Goal: Find specific page/section: Find specific page/section

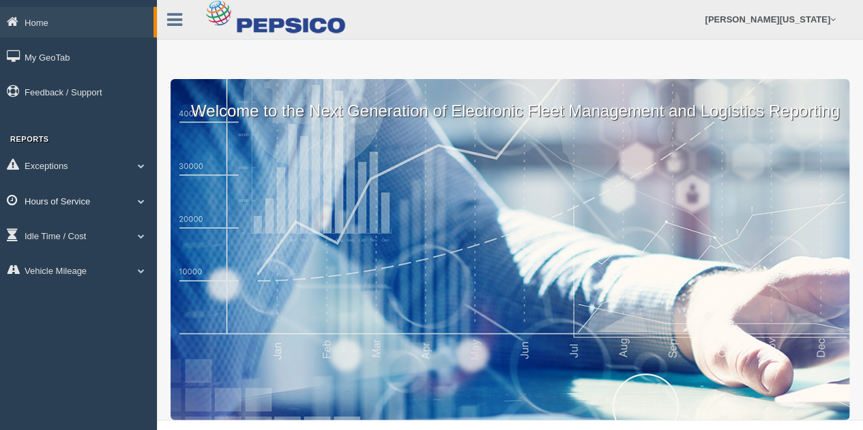
click at [130, 198] on link "Hours of Service" at bounding box center [78, 200] width 157 height 31
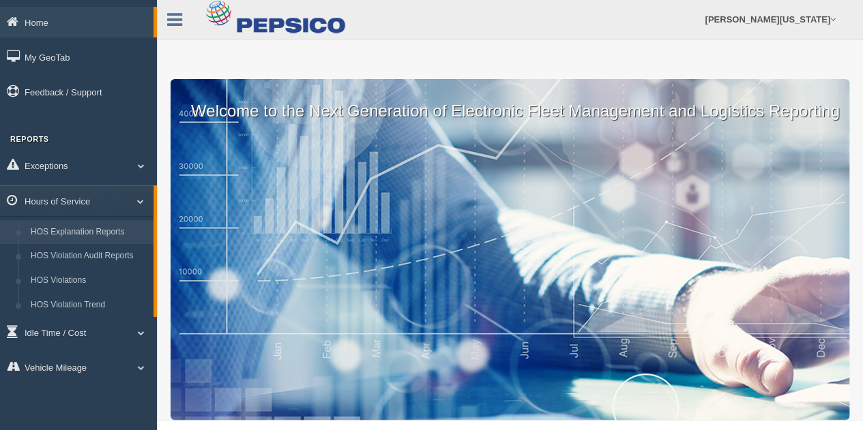
click at [128, 241] on link "HOS Explanation Reports" at bounding box center [89, 232] width 129 height 25
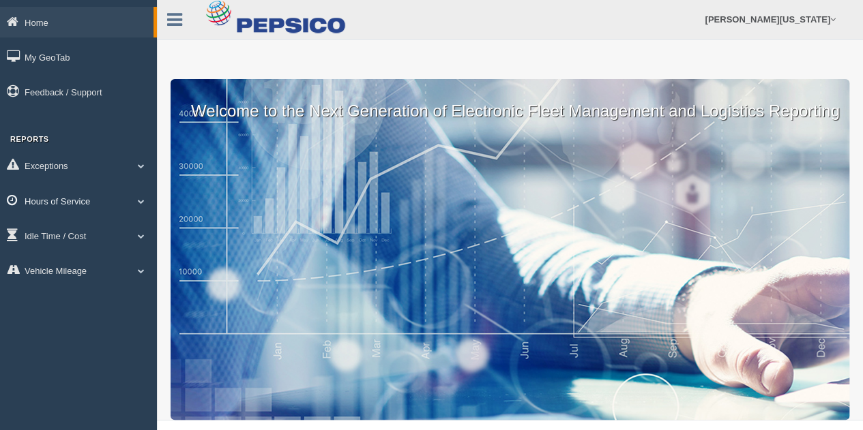
click at [65, 207] on link "Hours of Service" at bounding box center [78, 200] width 157 height 31
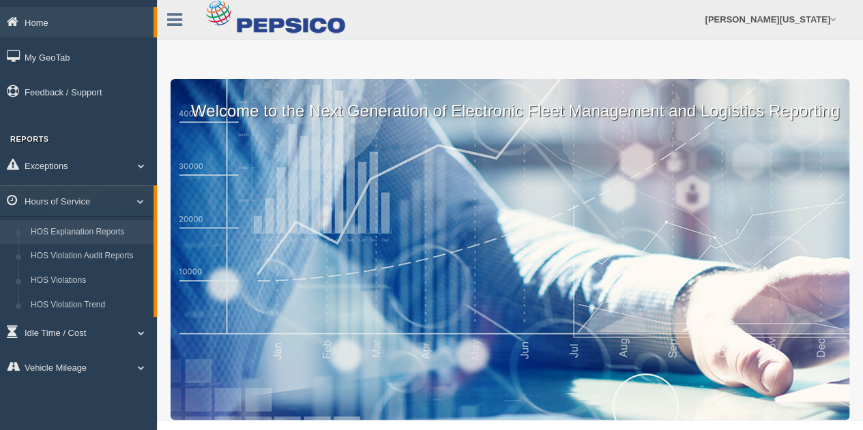
click at [102, 228] on link "HOS Explanation Reports" at bounding box center [89, 232] width 129 height 25
